Goal: Task Accomplishment & Management: Use online tool/utility

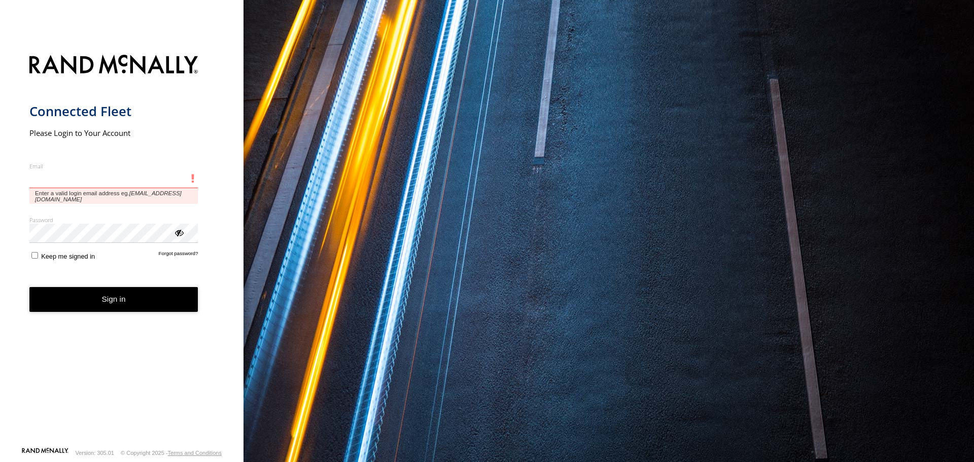
type input "**********"
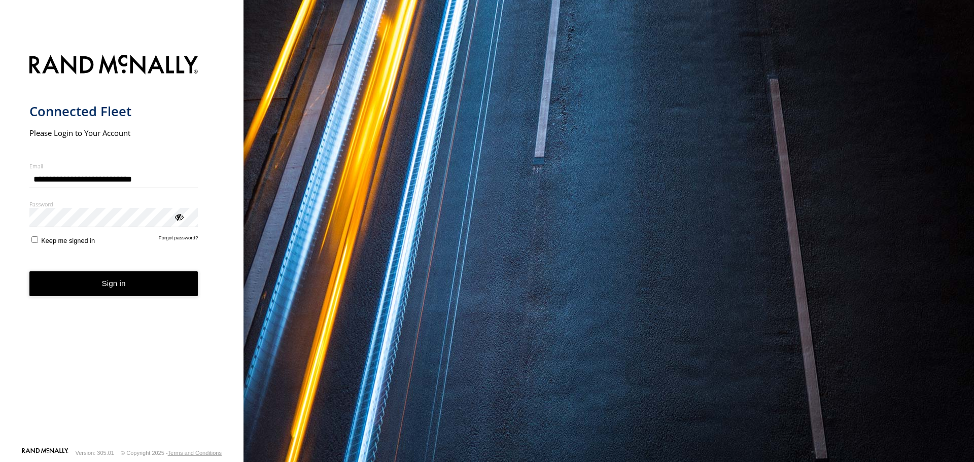
click at [102, 299] on form "**********" at bounding box center [121, 248] width 185 height 398
drag, startPoint x: 150, startPoint y: 280, endPoint x: 145, endPoint y: 282, distance: 5.9
click at [150, 280] on button "Sign in" at bounding box center [113, 283] width 169 height 25
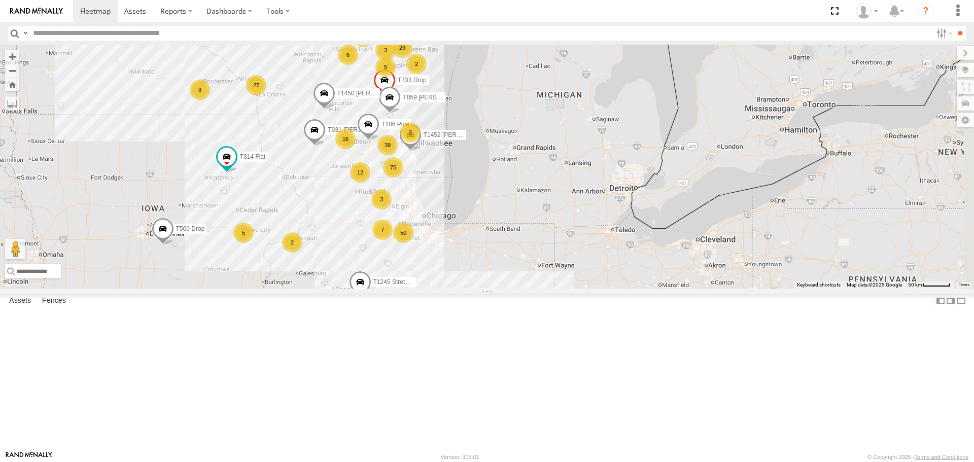
drag, startPoint x: 646, startPoint y: 196, endPoint x: 464, endPoint y: 270, distance: 196.0
click at [465, 270] on div "T1427 Drop T314 Flat T500 Drop T257 Pipe T931 [PERSON_NAME] Flat T240 [PERSON_N…" at bounding box center [487, 167] width 974 height 244
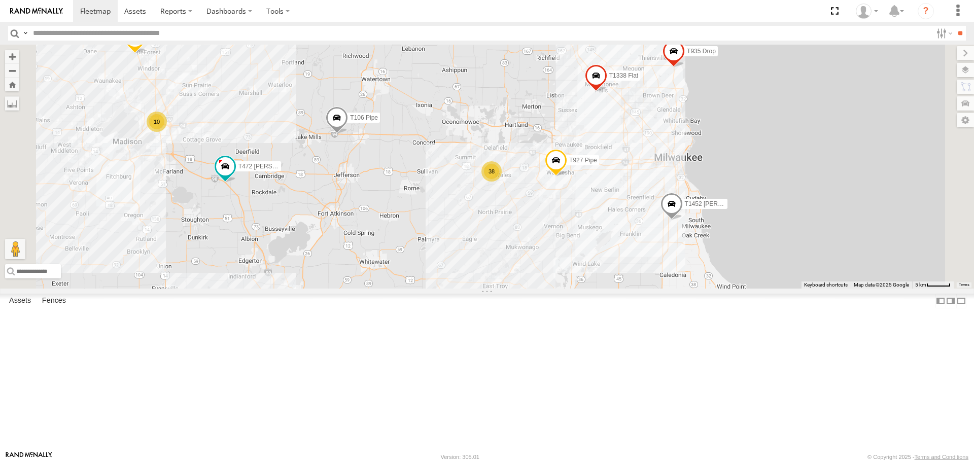
click at [378, 122] on span "T106 Pipe" at bounding box center [364, 118] width 28 height 7
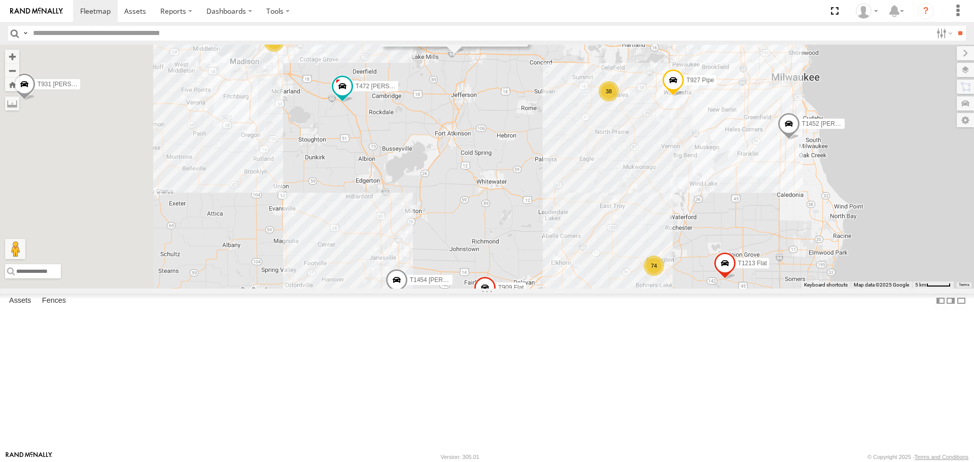
drag, startPoint x: 475, startPoint y: 316, endPoint x: 705, endPoint y: 179, distance: 268.0
click at [705, 179] on div "T1427 Drop T314 Flat T500 Drop T257 Pipe T931 [PERSON_NAME] Flat T240 [PERSON_N…" at bounding box center [487, 167] width 974 height 244
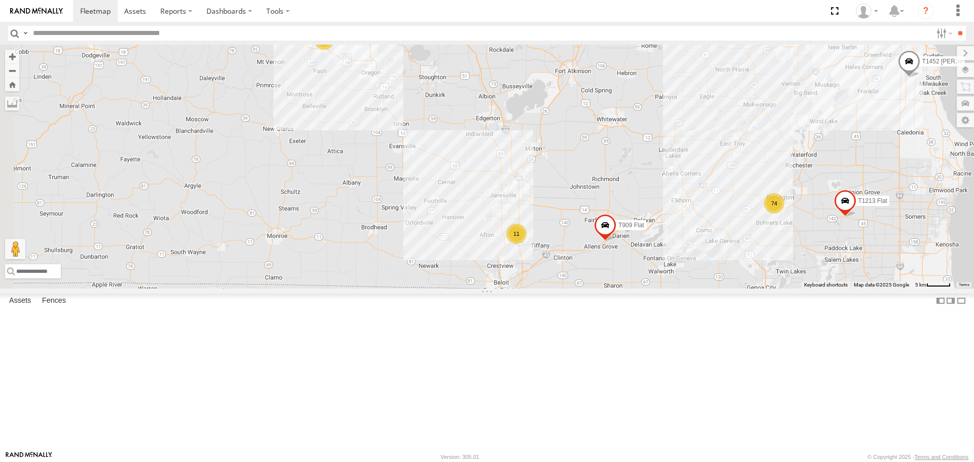
click at [644, 229] on span "T909 Flat" at bounding box center [632, 225] width 26 height 7
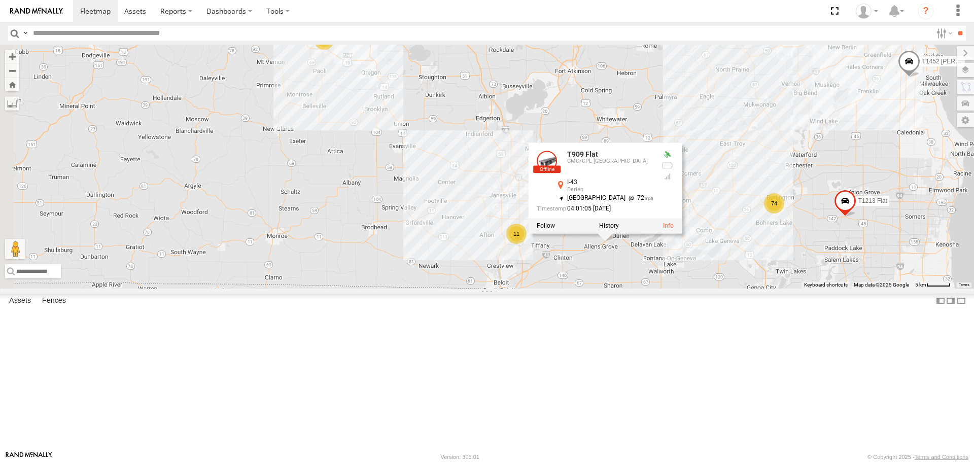
click at [555, 276] on div "T1427 Drop T314 Flat T500 Drop T257 Pipe T931 [PERSON_NAME] Flat T240 [PERSON_N…" at bounding box center [487, 167] width 974 height 244
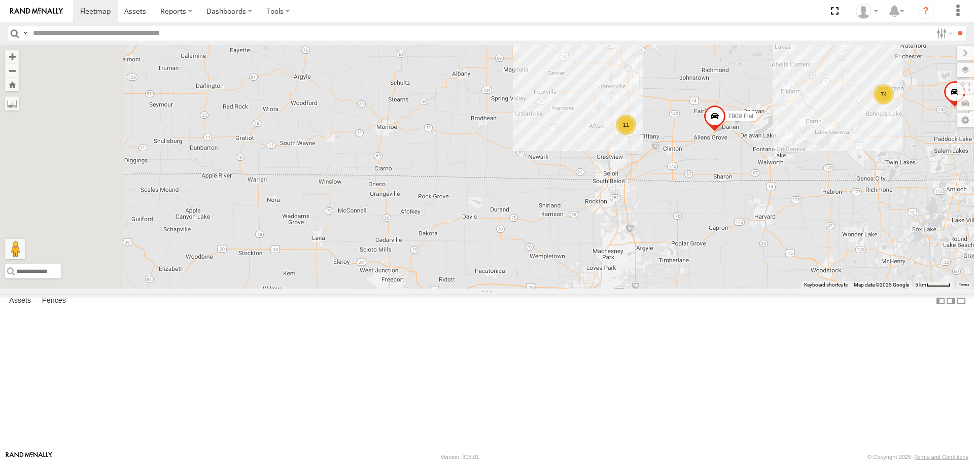
drag, startPoint x: 501, startPoint y: 314, endPoint x: 612, endPoint y: 204, distance: 155.7
click at [612, 204] on div "T1427 Drop T314 Flat T500 Drop T257 Pipe T931 [PERSON_NAME] Flat T240 [PERSON_N…" at bounding box center [487, 167] width 974 height 244
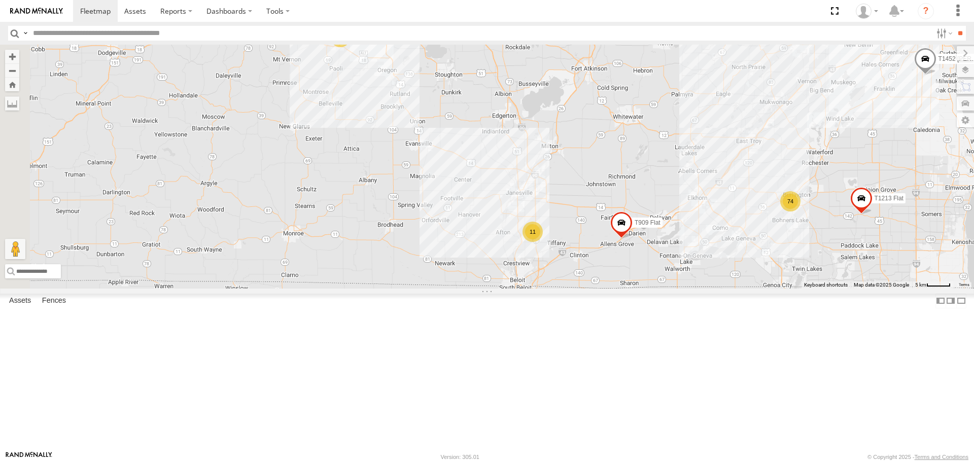
drag, startPoint x: 662, startPoint y: 154, endPoint x: 554, endPoint y: 274, distance: 161.7
click at [555, 274] on div "T1427 Drop T314 Flat T500 Drop T257 Pipe T931 [PERSON_NAME] Flat T240 [PERSON_N…" at bounding box center [487, 167] width 974 height 244
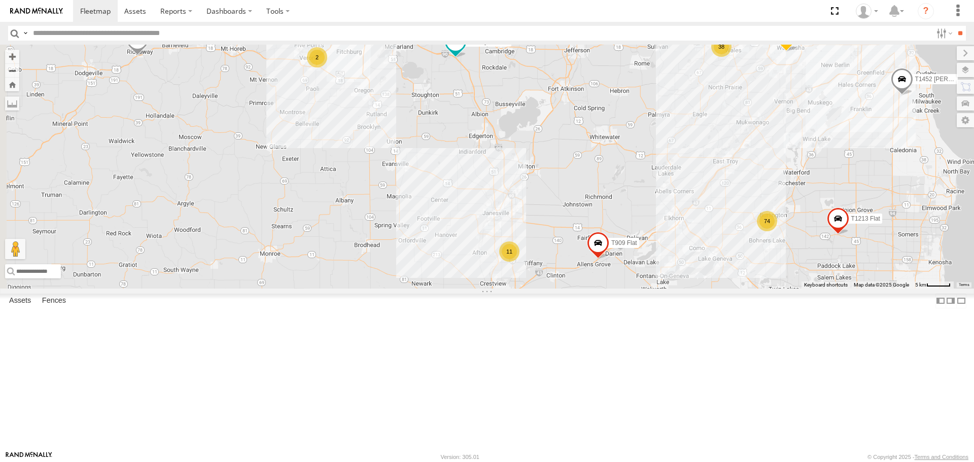
drag, startPoint x: 708, startPoint y: 125, endPoint x: 661, endPoint y: 208, distance: 95.9
click at [661, 208] on div "T1427 Drop T314 Flat T500 Drop T257 Pipe T931 [PERSON_NAME] Flat T240 [PERSON_N…" at bounding box center [487, 167] width 974 height 244
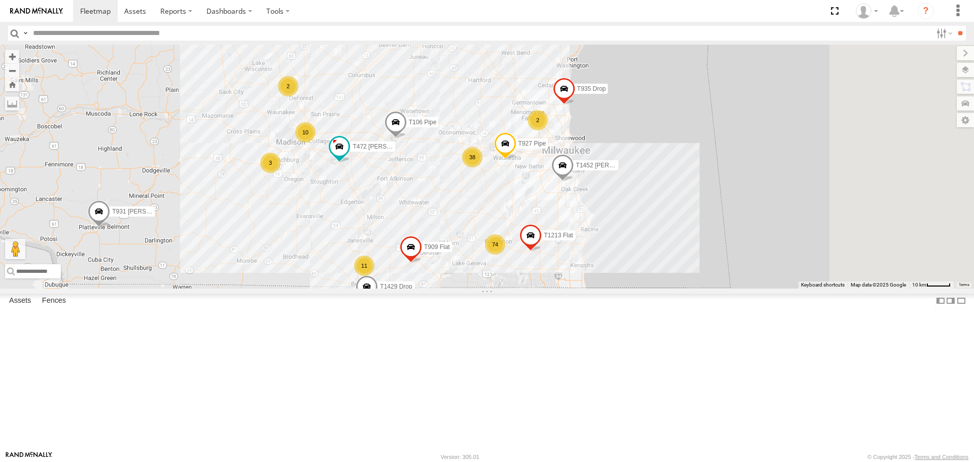
drag, startPoint x: 498, startPoint y: 278, endPoint x: 312, endPoint y: 297, distance: 187.3
click at [312, 288] on div "T1452 [PERSON_NAME] Flat T931 [PERSON_NAME] Flat T1429 Drop T1213 Flat T472 [PE…" at bounding box center [487, 167] width 974 height 244
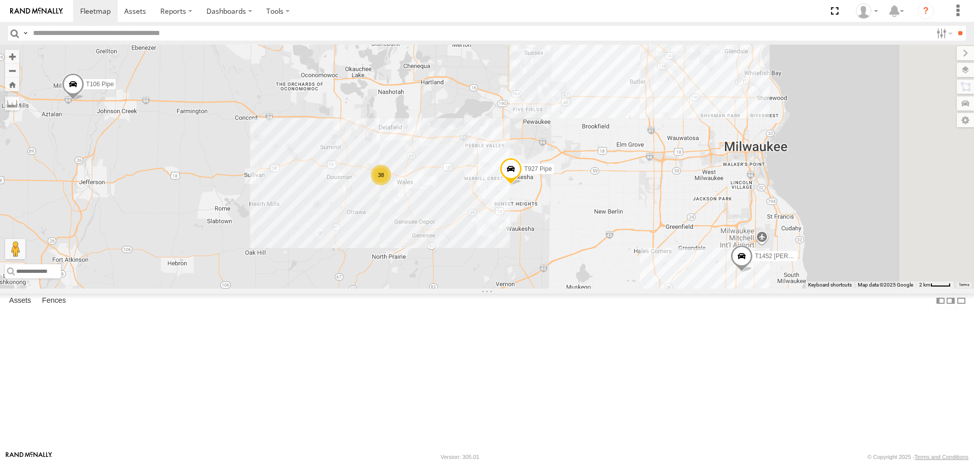
drag, startPoint x: 560, startPoint y: 181, endPoint x: 317, endPoint y: 315, distance: 277.3
click at [317, 288] on div "T1452 [PERSON_NAME] Flat T931 [PERSON_NAME] Flat T1429 Drop T1213 Flat T472 [PE…" at bounding box center [487, 167] width 974 height 244
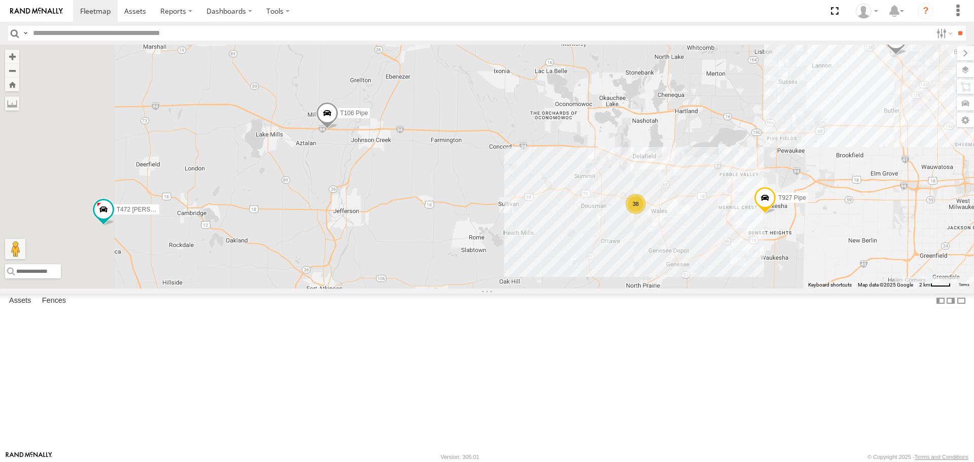
drag, startPoint x: 362, startPoint y: 237, endPoint x: 627, endPoint y: 266, distance: 265.9
click at [627, 266] on div "T1452 [PERSON_NAME] Flat T931 [PERSON_NAME] Flat T1429 Drop T1213 Flat T472 [PE…" at bounding box center [487, 167] width 974 height 244
click at [368, 117] on span "T106 Pipe" at bounding box center [354, 113] width 28 height 7
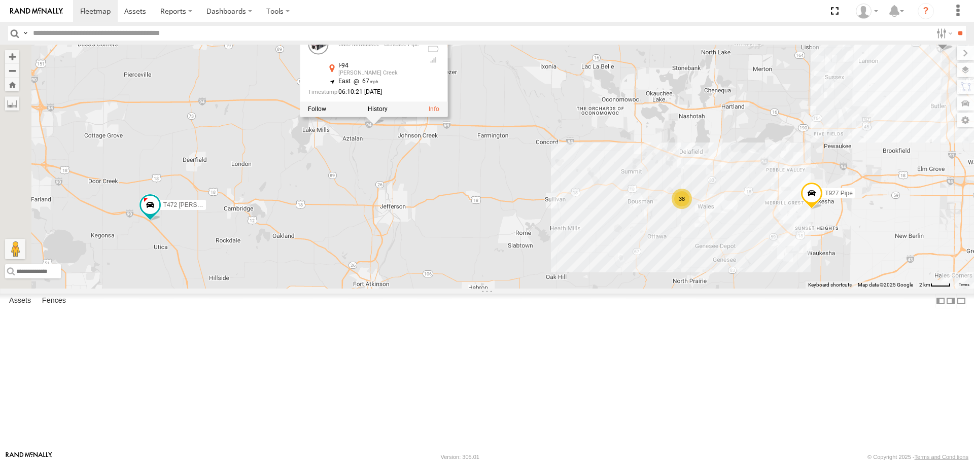
drag, startPoint x: 410, startPoint y: 250, endPoint x: 458, endPoint y: 246, distance: 47.9
click at [458, 246] on div "T1452 [PERSON_NAME] Flat T931 [PERSON_NAME] Flat T1429 Drop T1213 Flat T472 [PE…" at bounding box center [487, 167] width 974 height 244
click at [388, 113] on label at bounding box center [378, 109] width 20 height 7
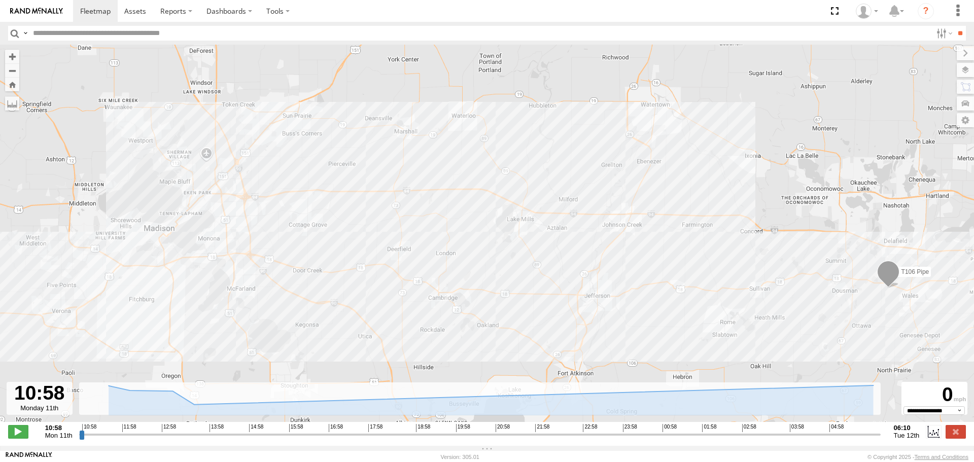
type input "**********"
click at [874, 439] on input "range" at bounding box center [480, 435] width 802 height 10
click at [204, 33] on input "text" at bounding box center [480, 33] width 903 height 15
type input "***"
click at [955, 26] on input "**" at bounding box center [961, 33] width 12 height 15
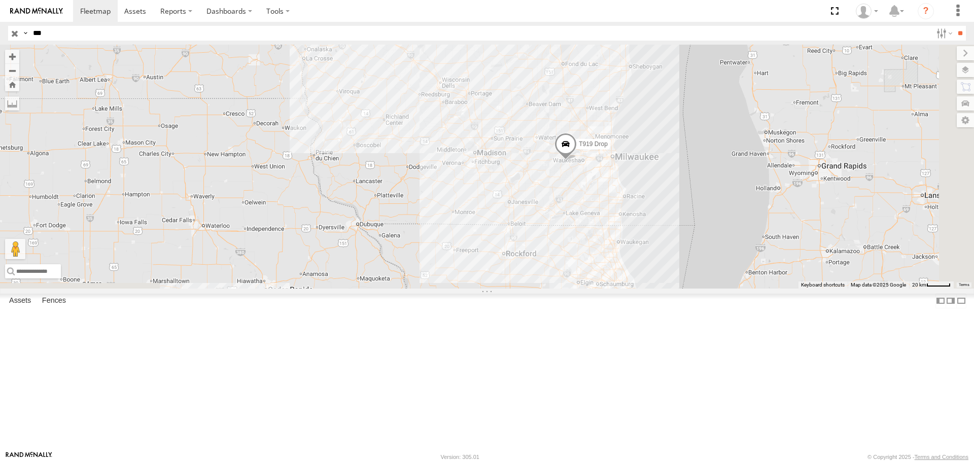
drag, startPoint x: 814, startPoint y: 385, endPoint x: 685, endPoint y: 208, distance: 219.7
click at [685, 208] on div "T919 Drop T272 Pipe T1152 Flat T451 Drop" at bounding box center [487, 167] width 974 height 244
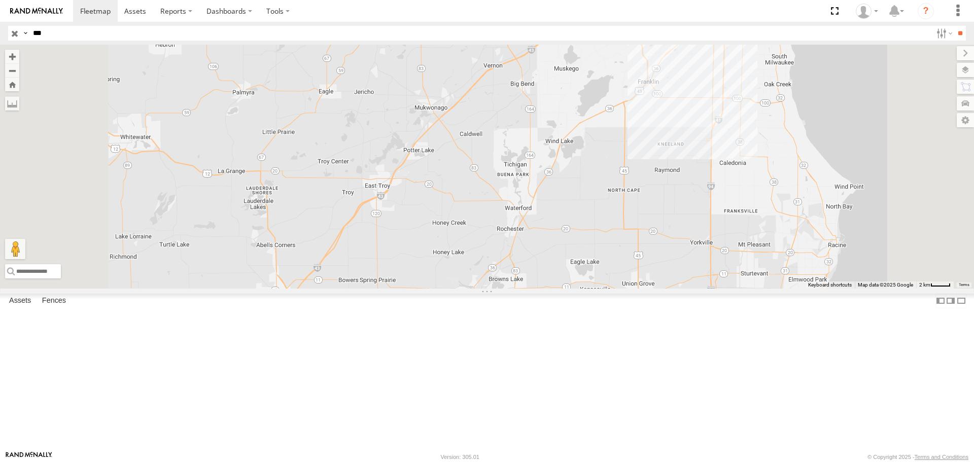
drag, startPoint x: 523, startPoint y: 105, endPoint x: 549, endPoint y: 338, distance: 234.9
click at [548, 288] on div "T919 Drop T272 Pipe T1152 Flat T451 Drop" at bounding box center [487, 167] width 974 height 244
